Goal: Information Seeking & Learning: Learn about a topic

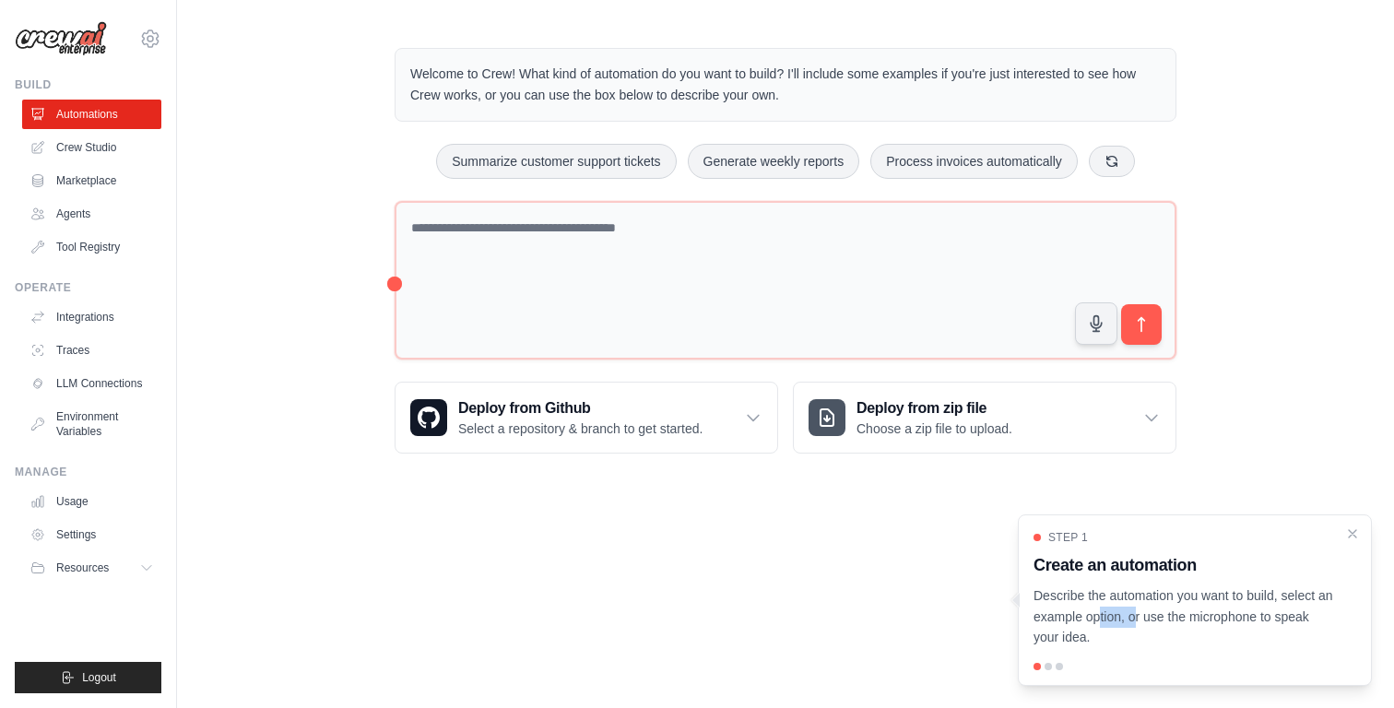
drag, startPoint x: 1196, startPoint y: 607, endPoint x: 1085, endPoint y: 607, distance: 110.7
click at [1085, 607] on p "Describe the automation you want to build, select an example option, or use the…" at bounding box center [1184, 617] width 301 height 63
click at [1194, 637] on p "Describe the automation you want to build, select an example option, or use the…" at bounding box center [1184, 617] width 301 height 63
click at [1053, 668] on div at bounding box center [1195, 666] width 323 height 7
click at [1051, 668] on div at bounding box center [1048, 666] width 7 height 7
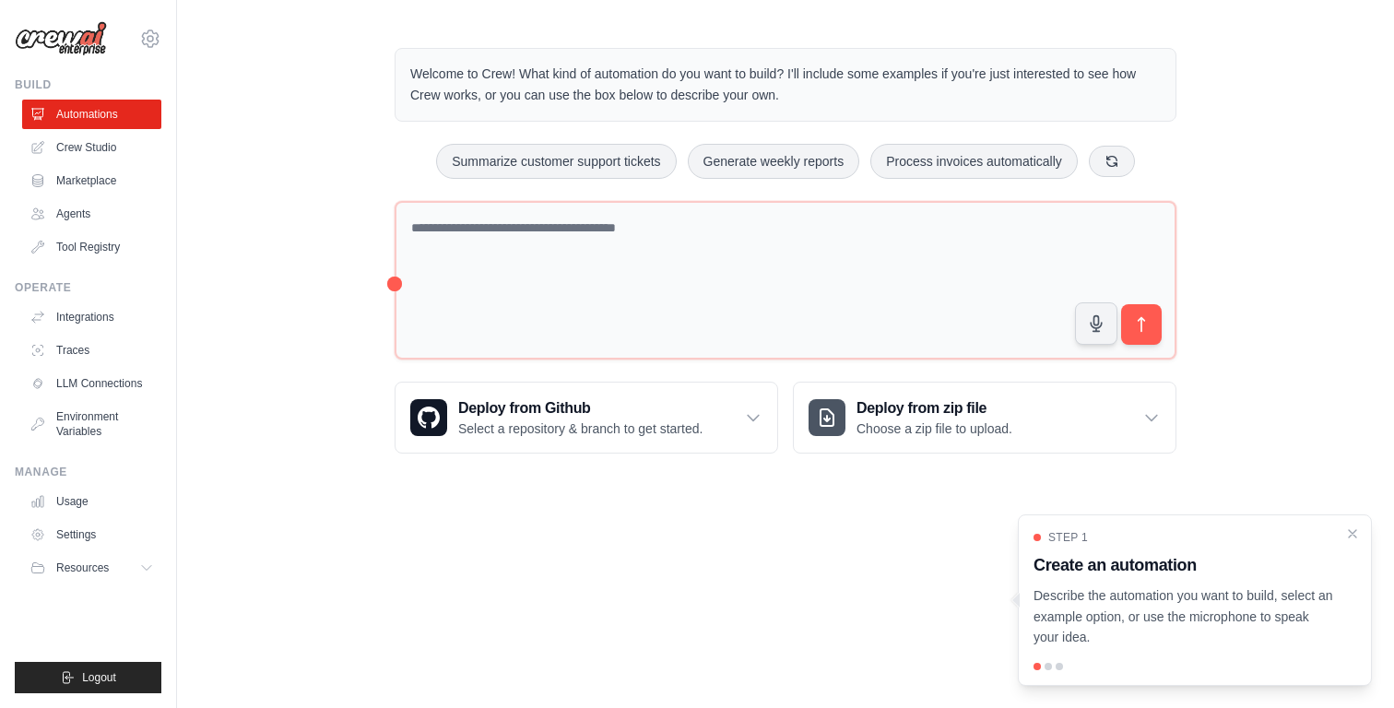
click at [1073, 668] on div at bounding box center [1195, 666] width 323 height 7
click at [1051, 671] on div "Step 1 Create an automation Describe the automation you want to build, select a…" at bounding box center [1195, 601] width 354 height 172
click at [1056, 670] on div "Step 1 Create an automation Describe the automation you want to build, select a…" at bounding box center [1195, 601] width 354 height 172
click at [1350, 531] on icon "Close walkthrough" at bounding box center [1353, 533] width 17 height 17
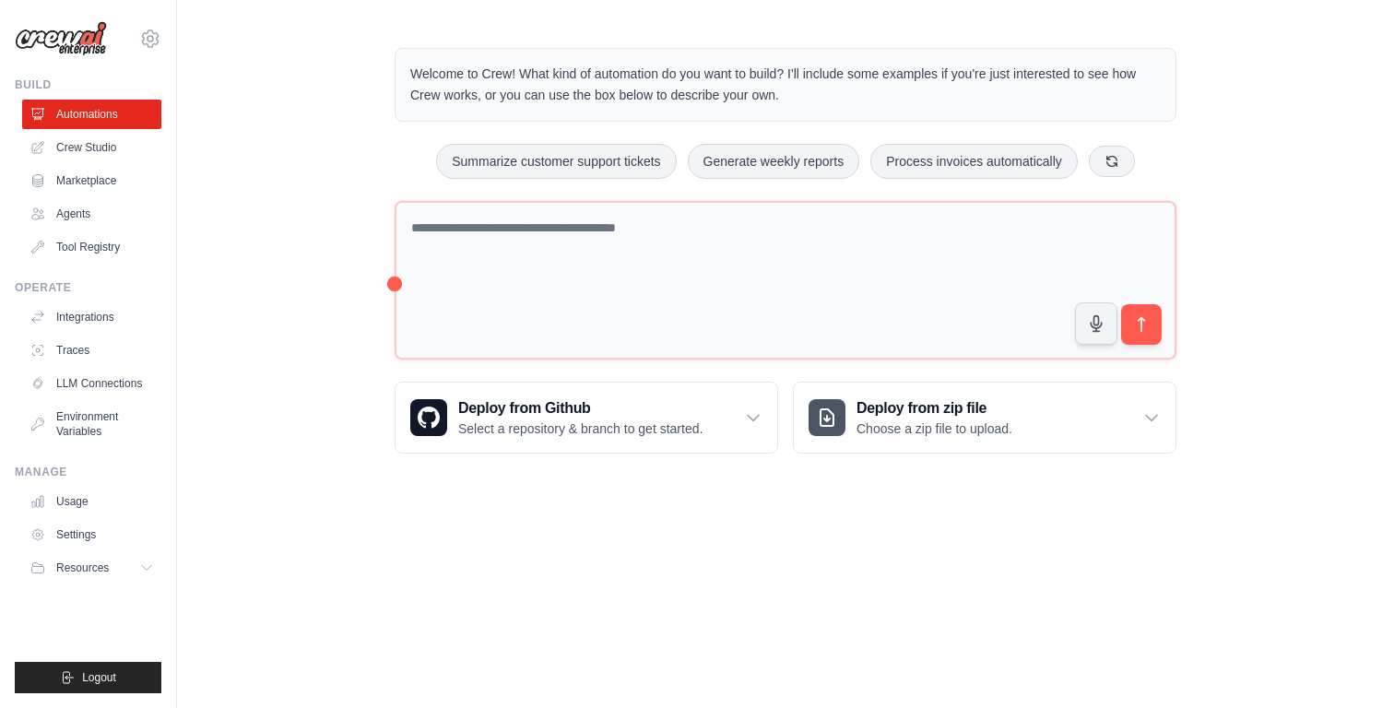
click at [89, 40] on img at bounding box center [61, 38] width 92 height 35
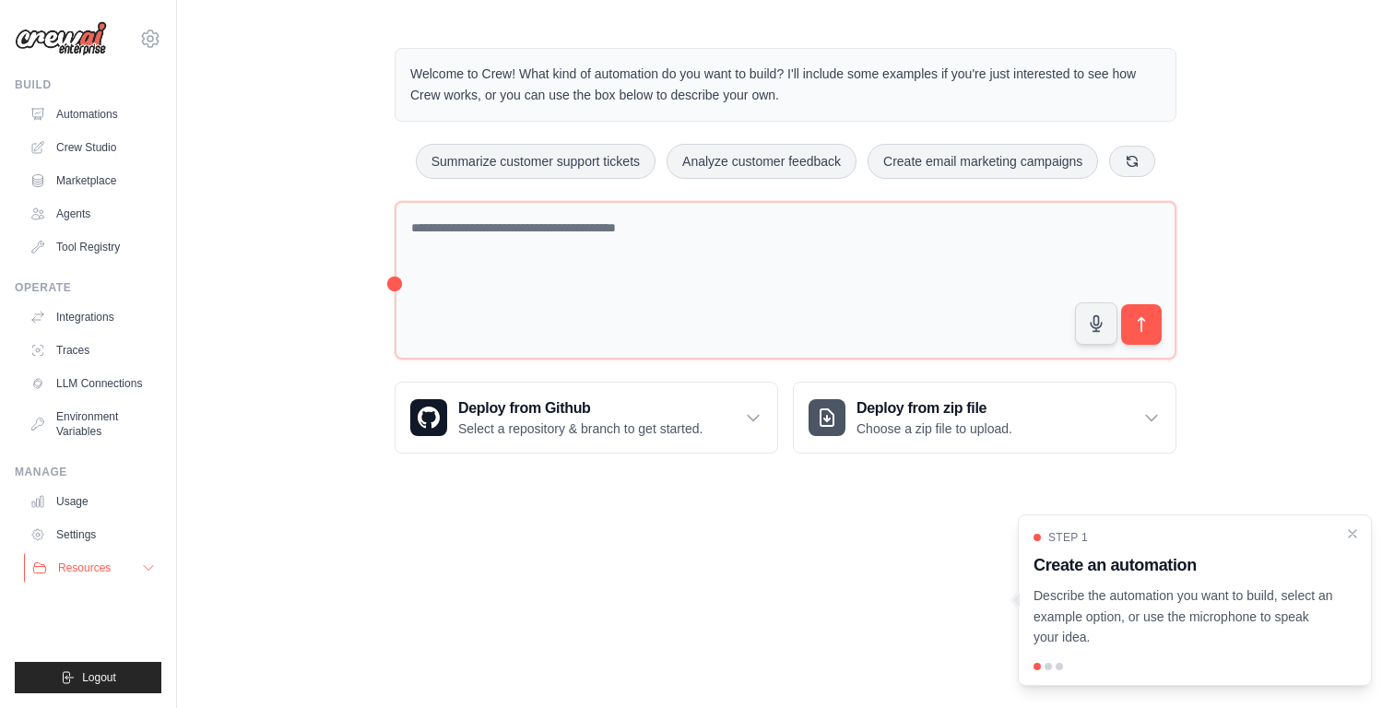
click at [142, 573] on icon at bounding box center [148, 568] width 15 height 15
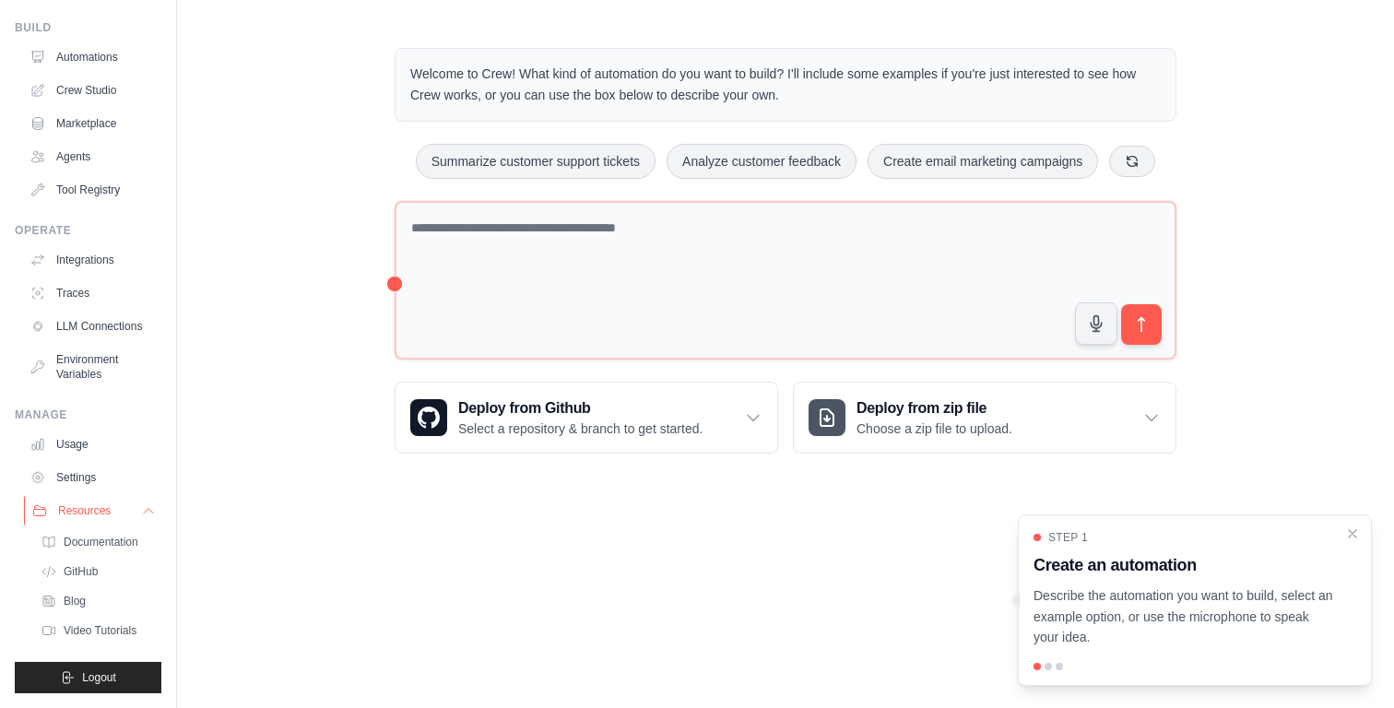
scroll to position [87, 0]
click at [94, 588] on link "Blog" at bounding box center [99, 601] width 128 height 26
click at [92, 628] on span "Video Tutorials" at bounding box center [101, 630] width 73 height 15
